Goal: Task Accomplishment & Management: Manage account settings

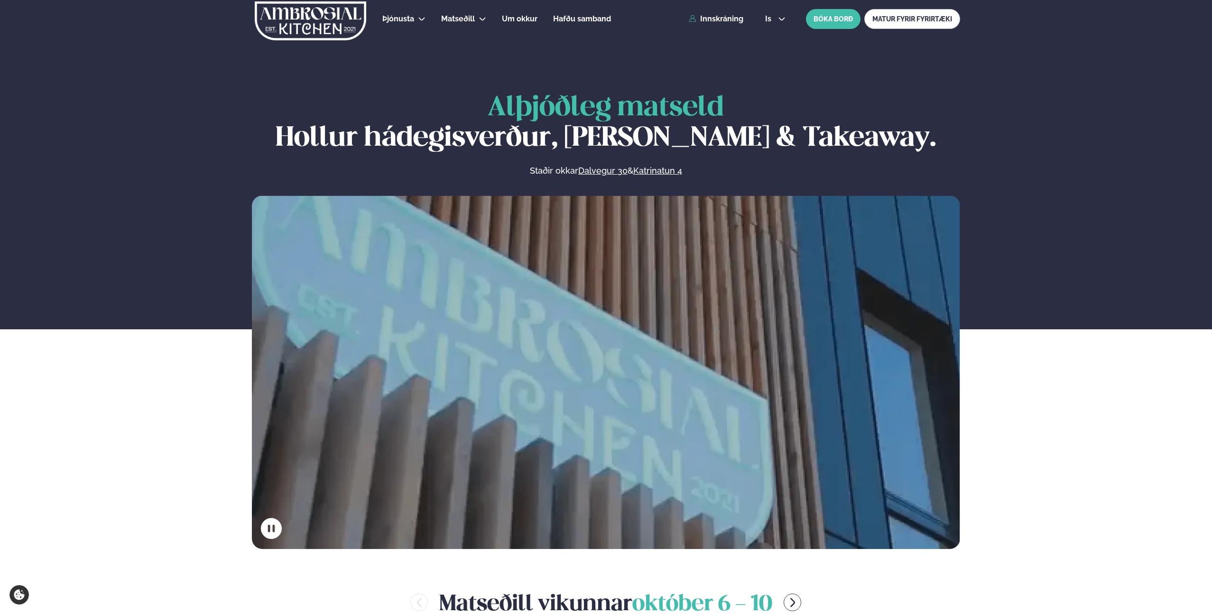
click at [852, 37] on div "Þjónusta Hádegismatur fyrir fyrirtæki Fyrirtækja veitingar Einkapartý Matseðill…" at bounding box center [606, 19] width 765 height 38
click at [727, 21] on link "Innskráning" at bounding box center [716, 19] width 55 height 9
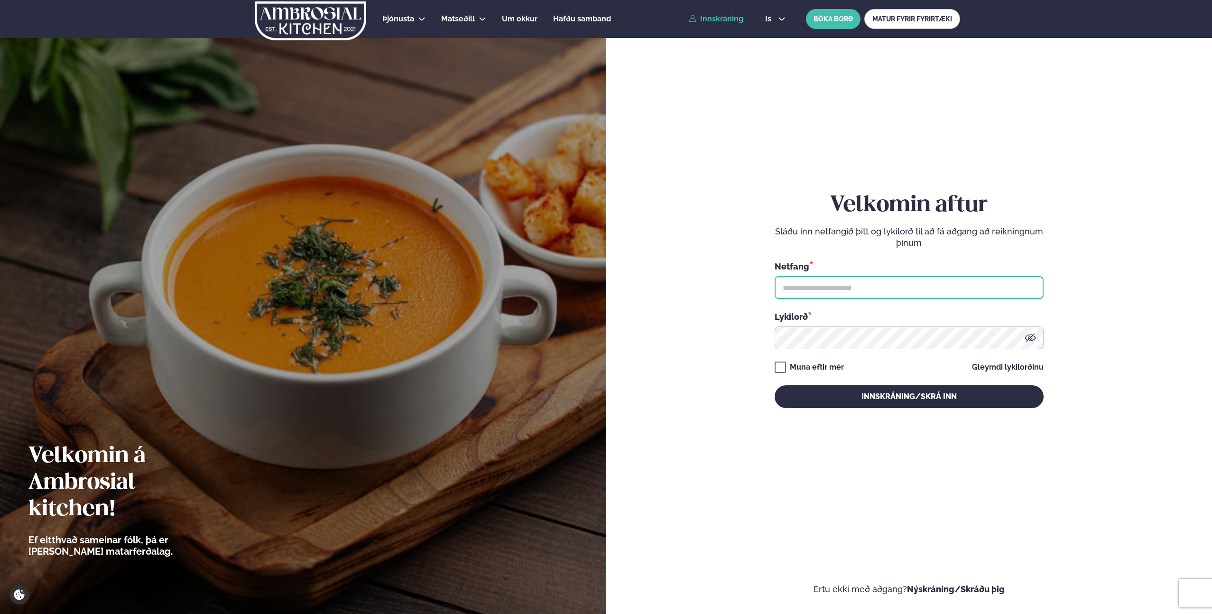
click at [843, 291] on input "text" at bounding box center [909, 287] width 269 height 23
type input "**********"
click at [775, 385] on button "Innskráning/Skrá inn" at bounding box center [909, 396] width 269 height 23
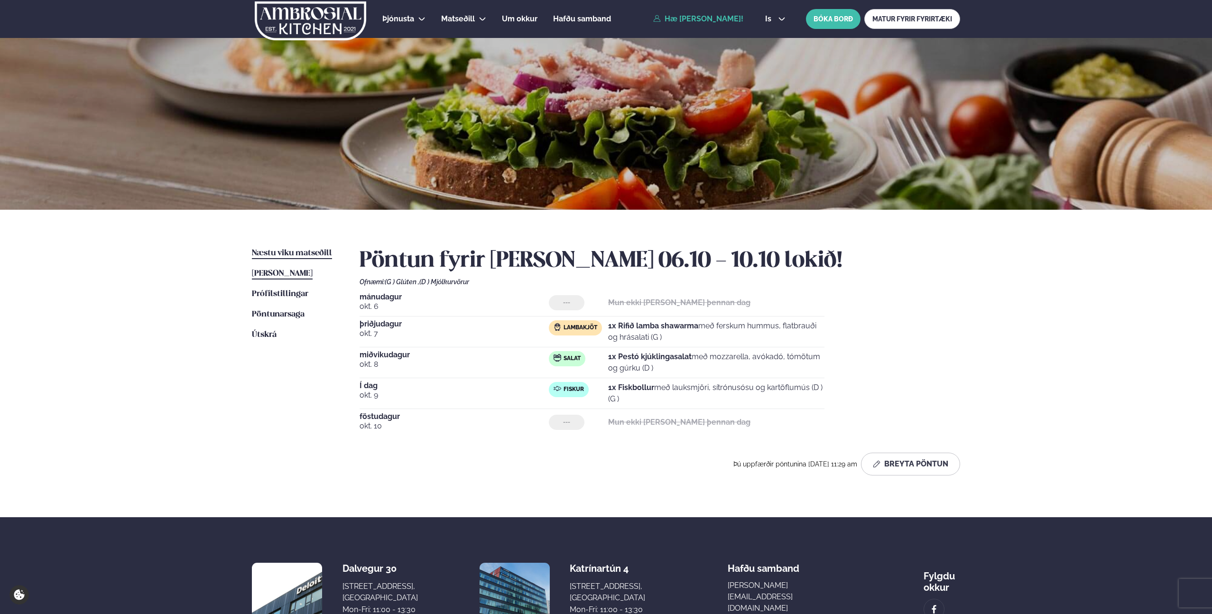
click at [310, 251] on span "Næstu viku matseðill" at bounding box center [292, 253] width 80 height 8
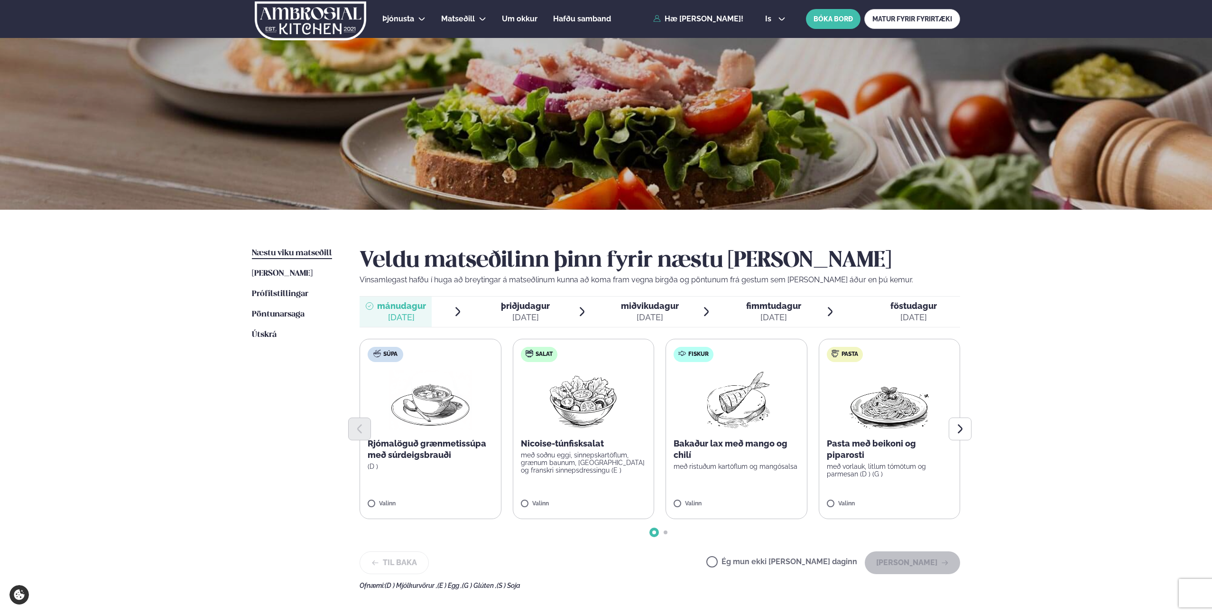
click at [745, 563] on label "Ég mun ekki [PERSON_NAME] daginn" at bounding box center [782, 563] width 151 height 10
click at [920, 559] on button "[PERSON_NAME]" at bounding box center [912, 562] width 95 height 23
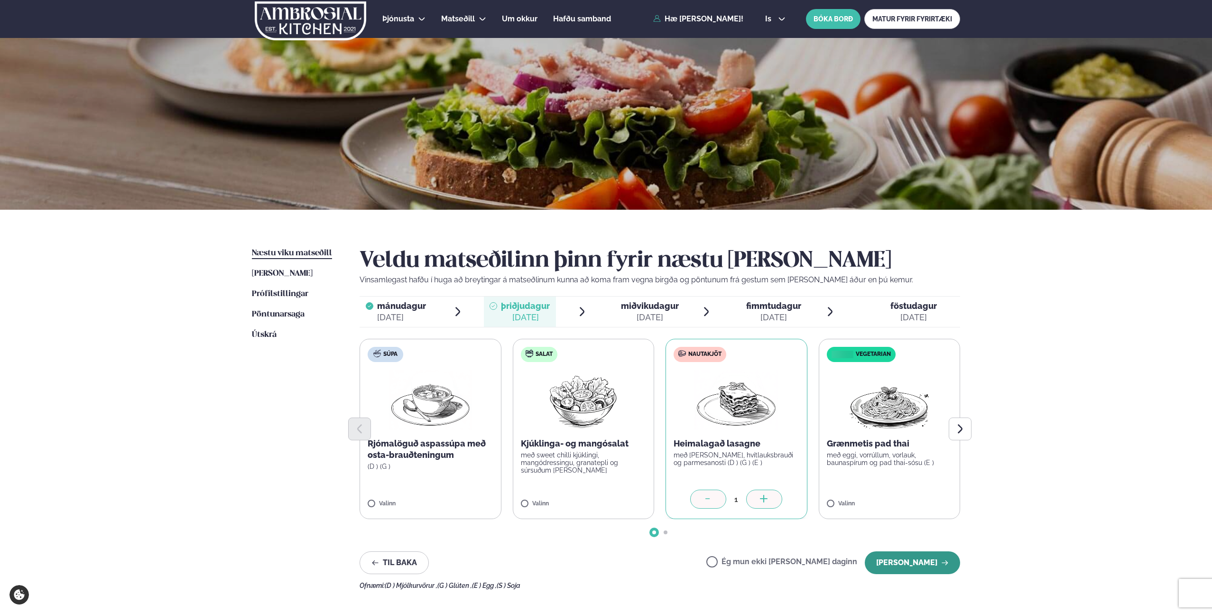
click at [913, 564] on button "[PERSON_NAME]" at bounding box center [912, 562] width 95 height 23
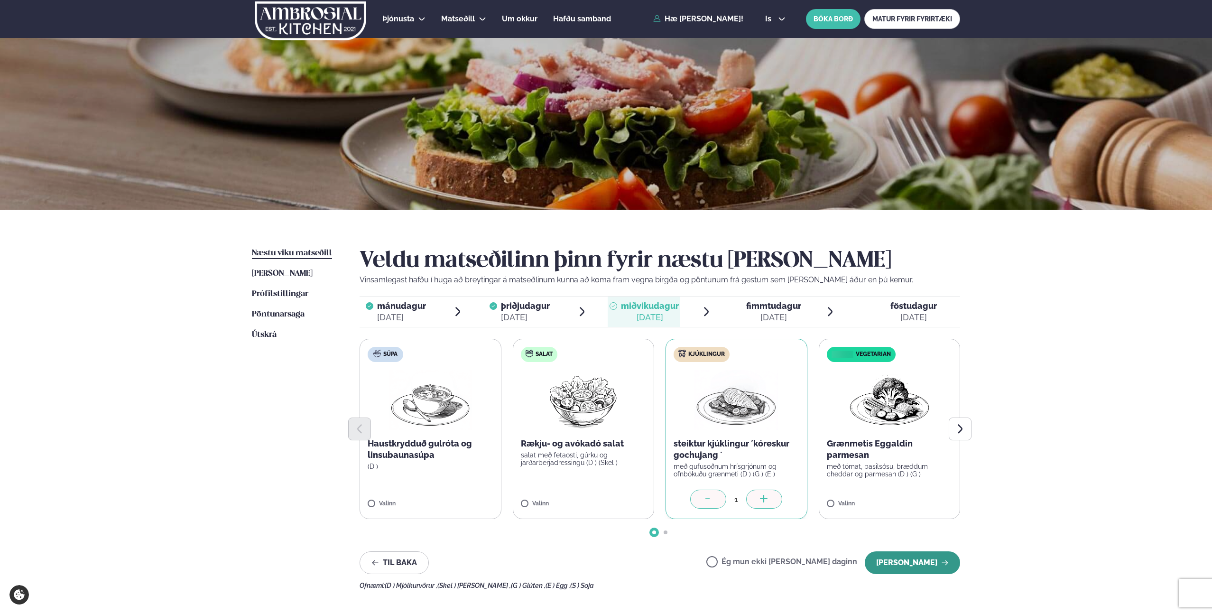
click at [922, 564] on button "[PERSON_NAME]" at bounding box center [912, 562] width 95 height 23
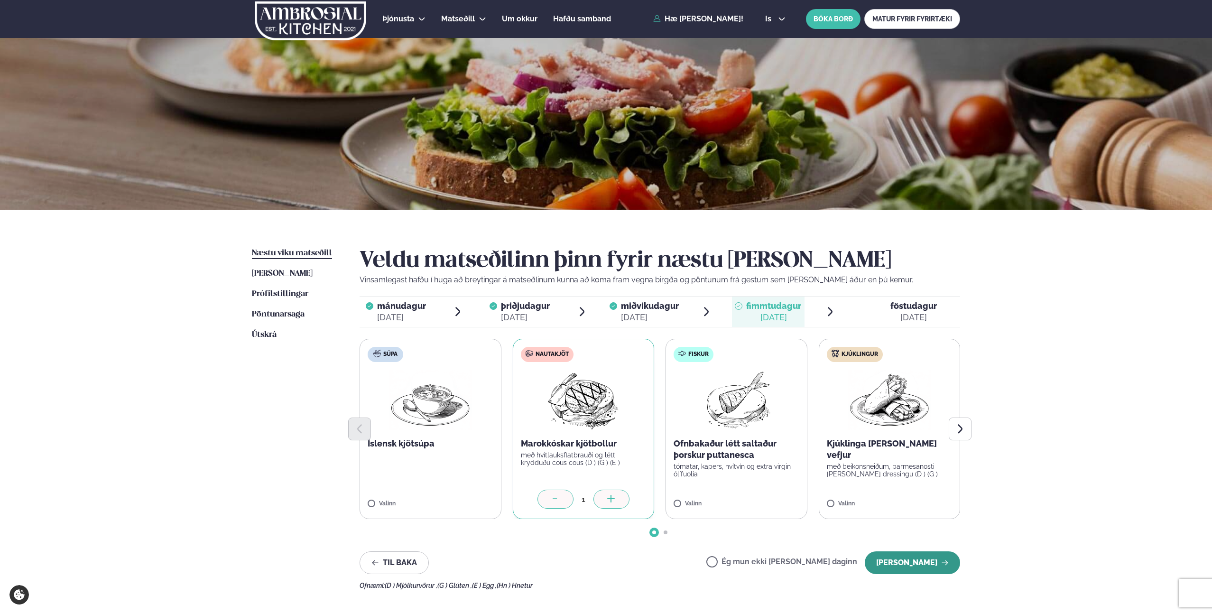
click at [913, 561] on button "[PERSON_NAME]" at bounding box center [912, 562] width 95 height 23
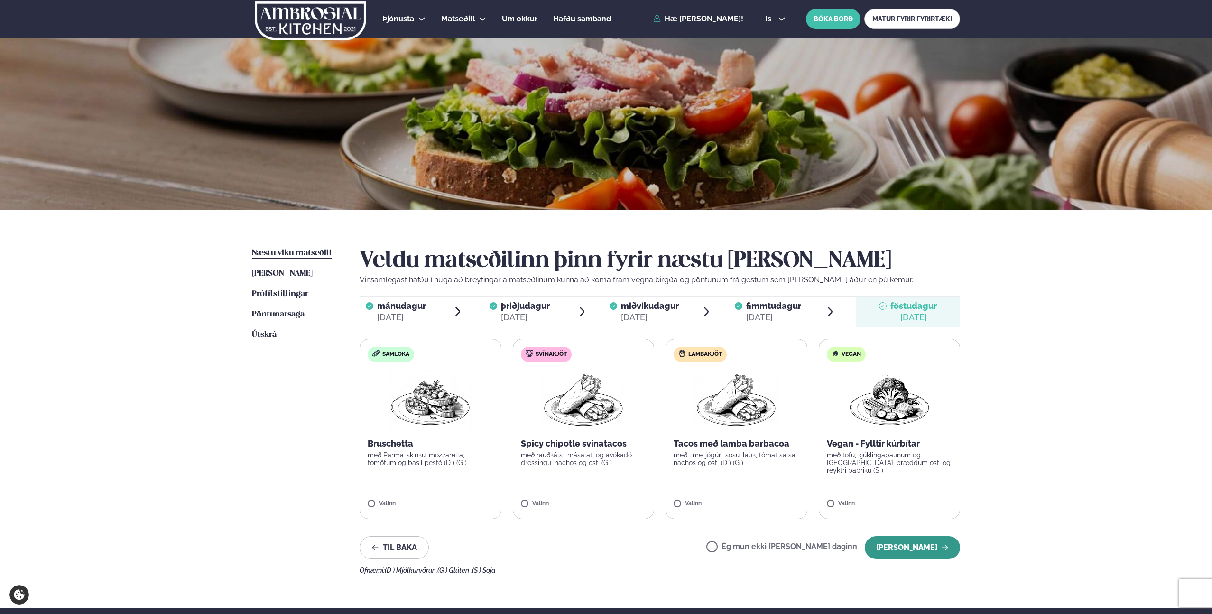
click at [913, 540] on button "[PERSON_NAME]" at bounding box center [912, 547] width 95 height 23
